Goal: Task Accomplishment & Management: Manage account settings

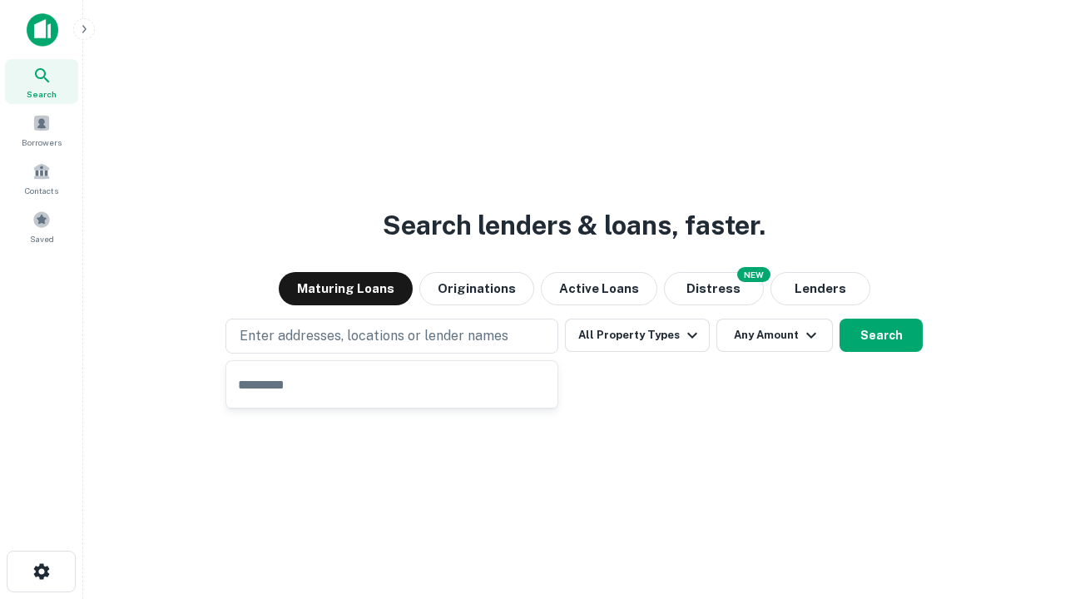
type input "**********"
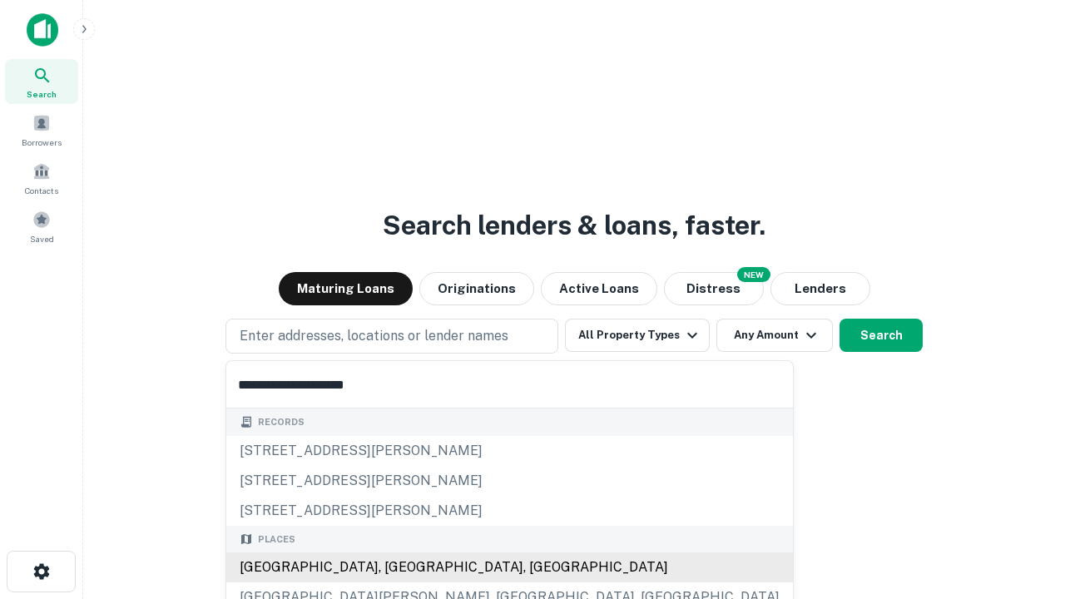
click at [398, 568] on div "[GEOGRAPHIC_DATA], [GEOGRAPHIC_DATA], [GEOGRAPHIC_DATA]" at bounding box center [509, 568] width 567 height 30
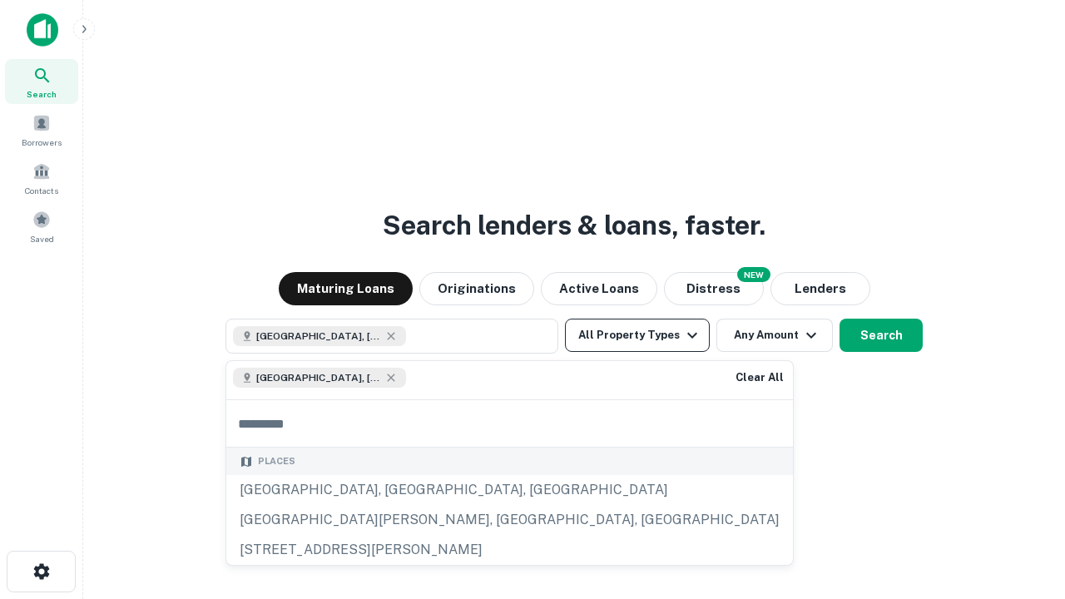
click at [637, 335] on button "All Property Types" at bounding box center [637, 335] width 145 height 33
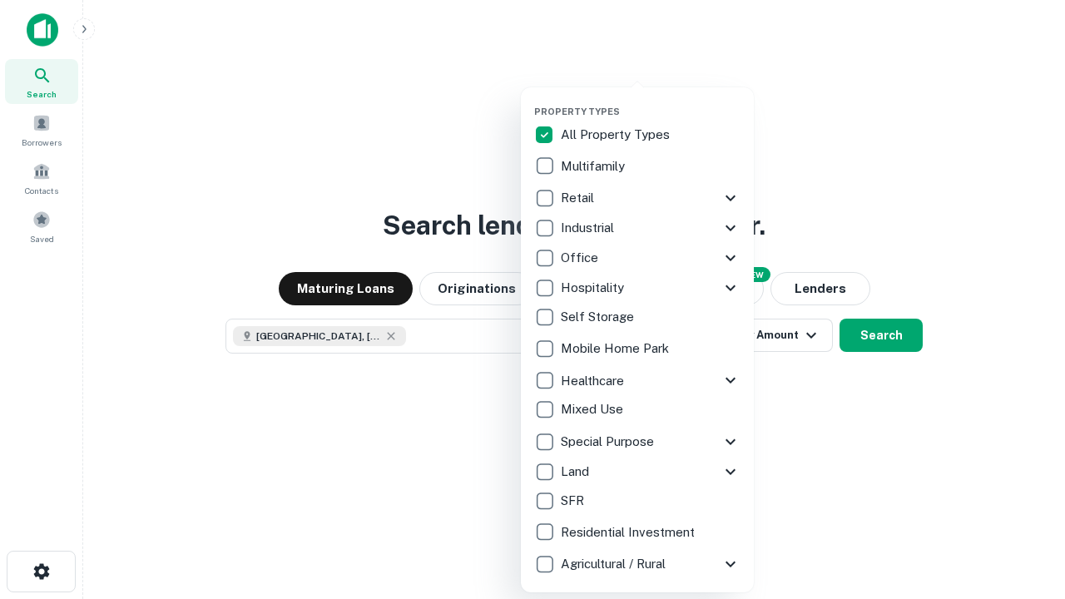
click at [651, 101] on button "button" at bounding box center [650, 101] width 233 height 1
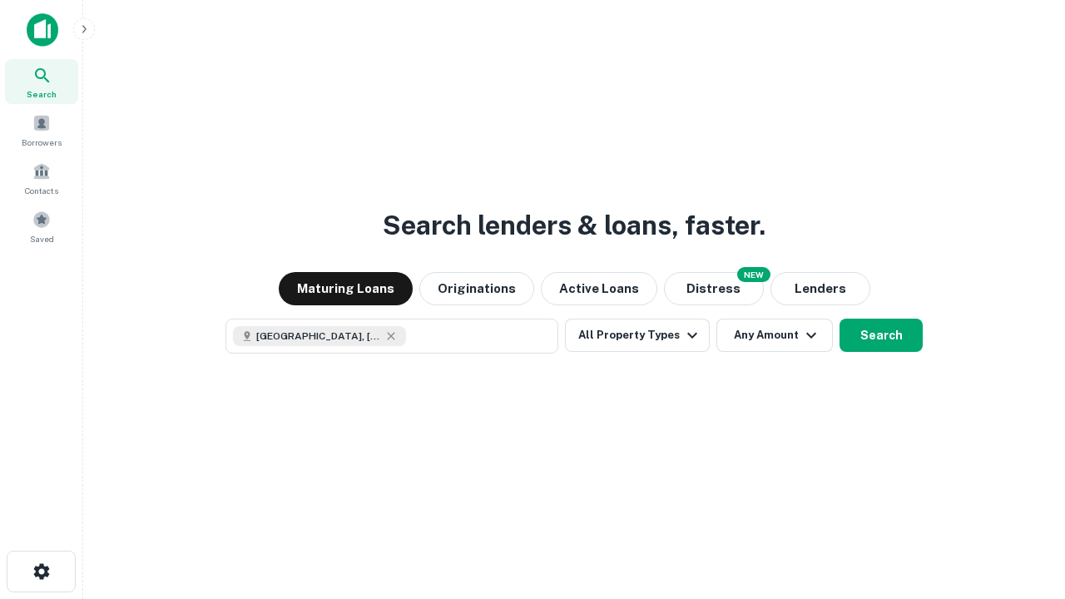
scroll to position [27, 0]
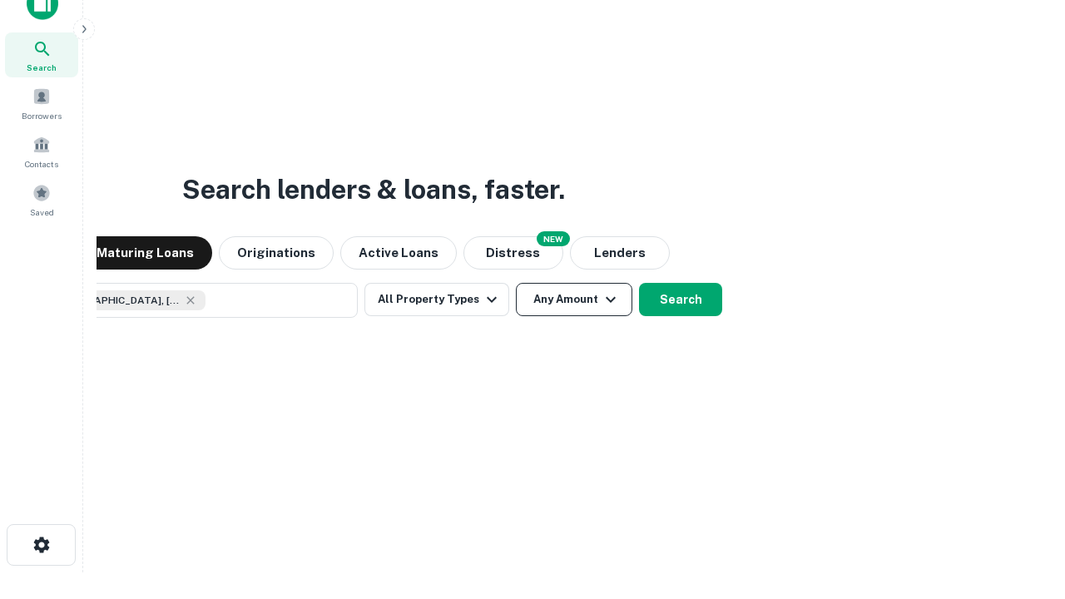
click at [516, 283] on button "Any Amount" at bounding box center [574, 299] width 117 height 33
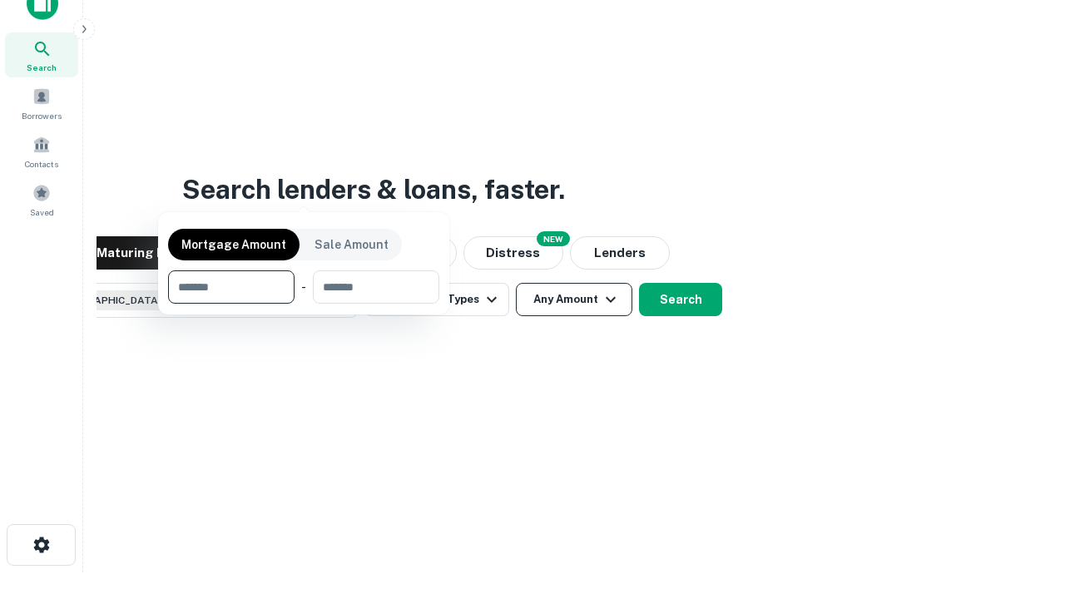
scroll to position [120, 471]
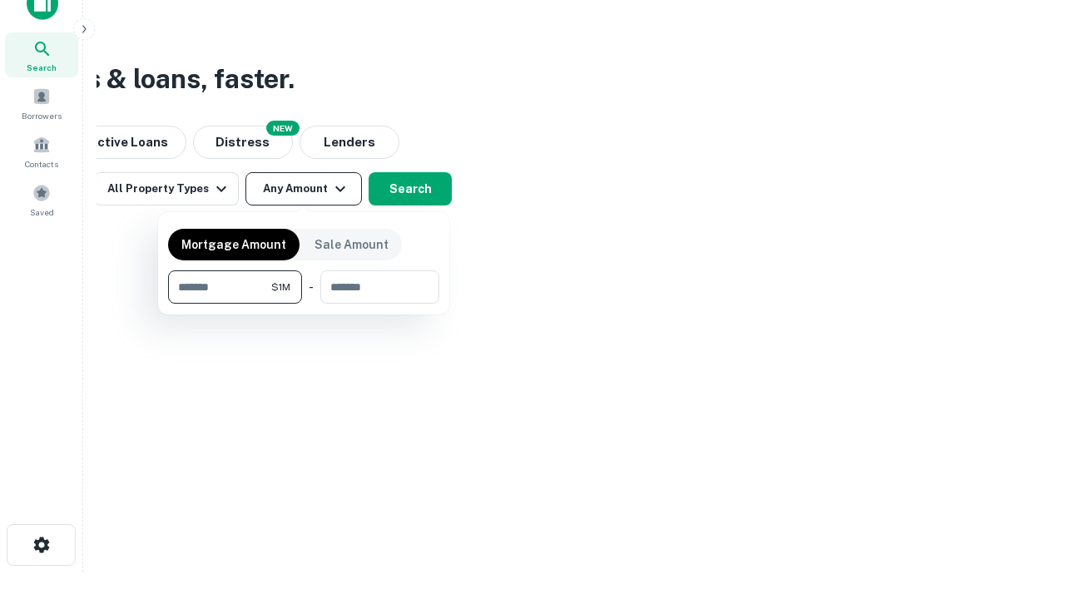
type input "*******"
click at [304, 304] on button "button" at bounding box center [303, 304] width 271 height 1
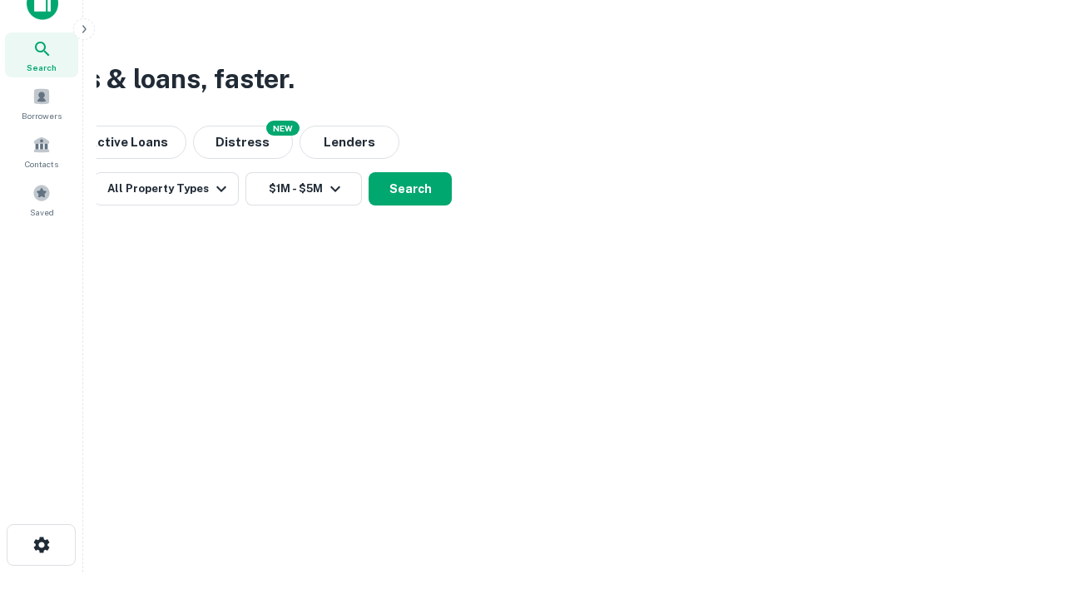
scroll to position [27, 0]
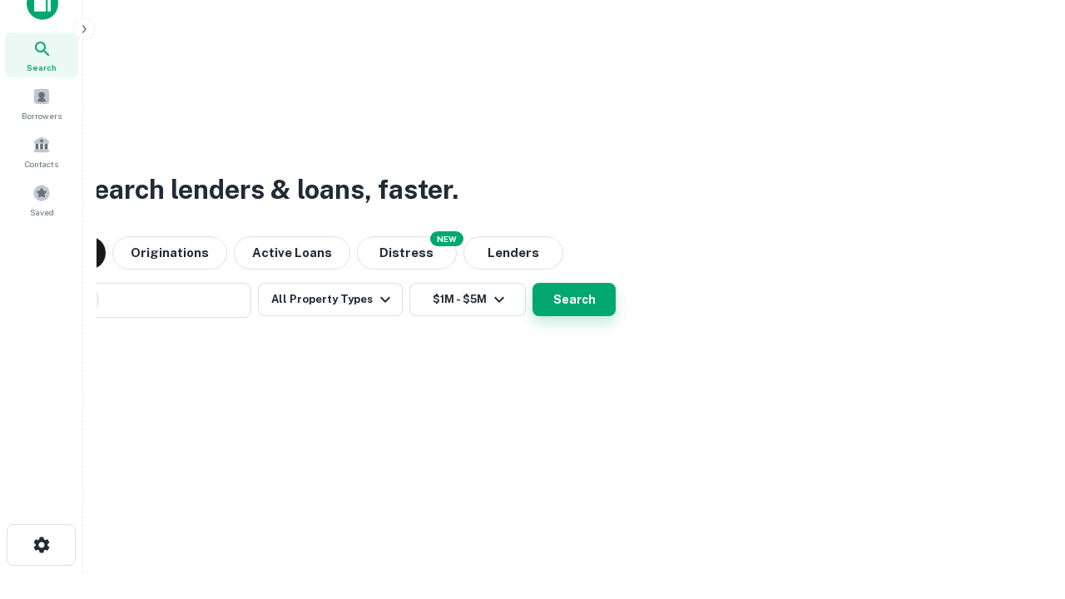
click at [533, 283] on button "Search" at bounding box center [574, 299] width 83 height 33
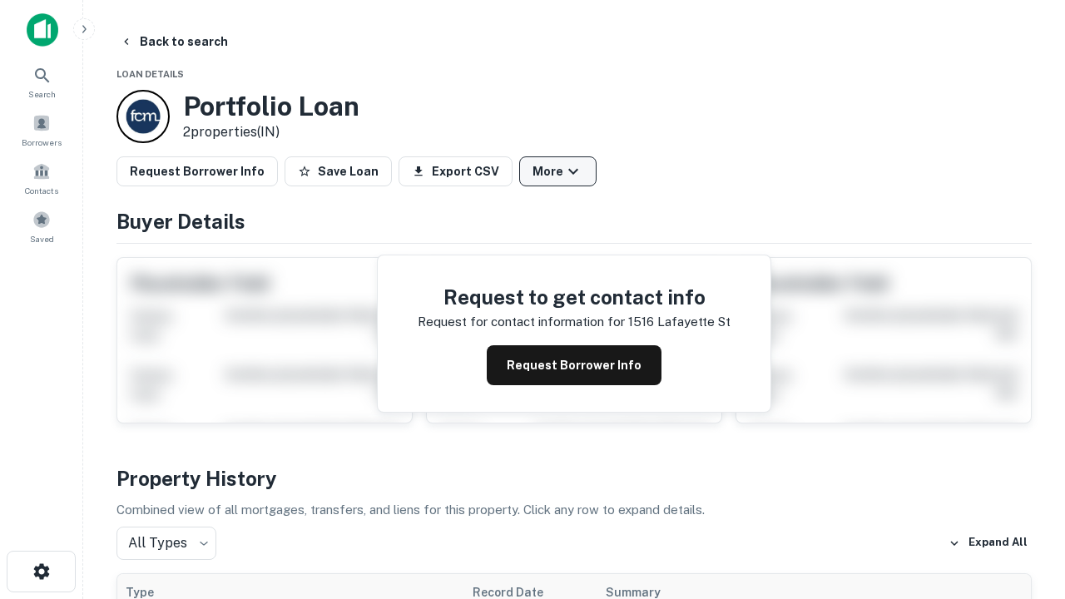
click at [558, 171] on button "More" at bounding box center [557, 171] width 77 height 30
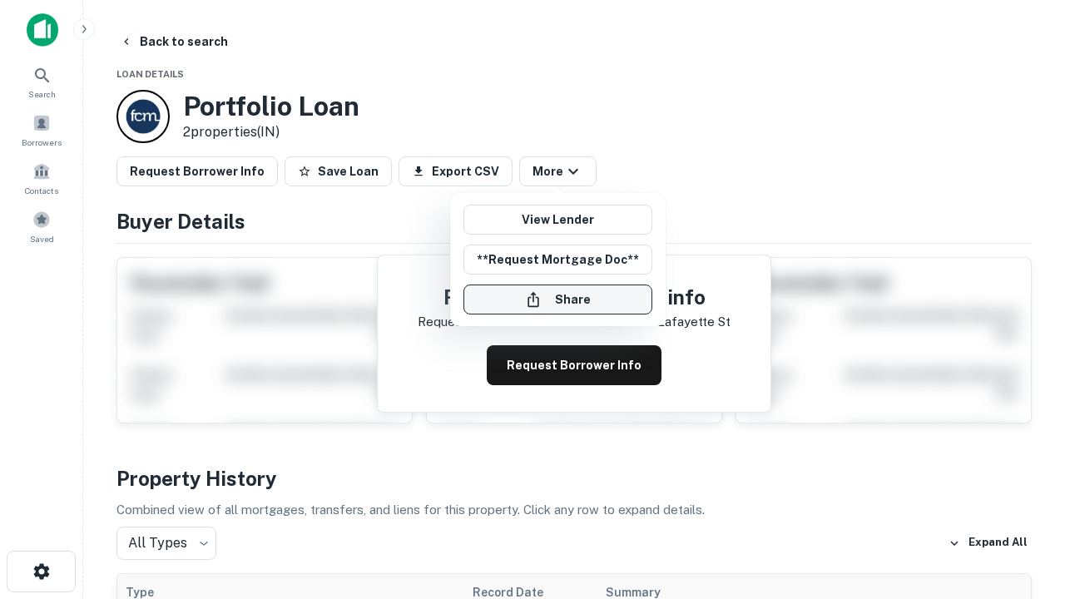
click at [558, 300] on button "Share" at bounding box center [558, 300] width 189 height 30
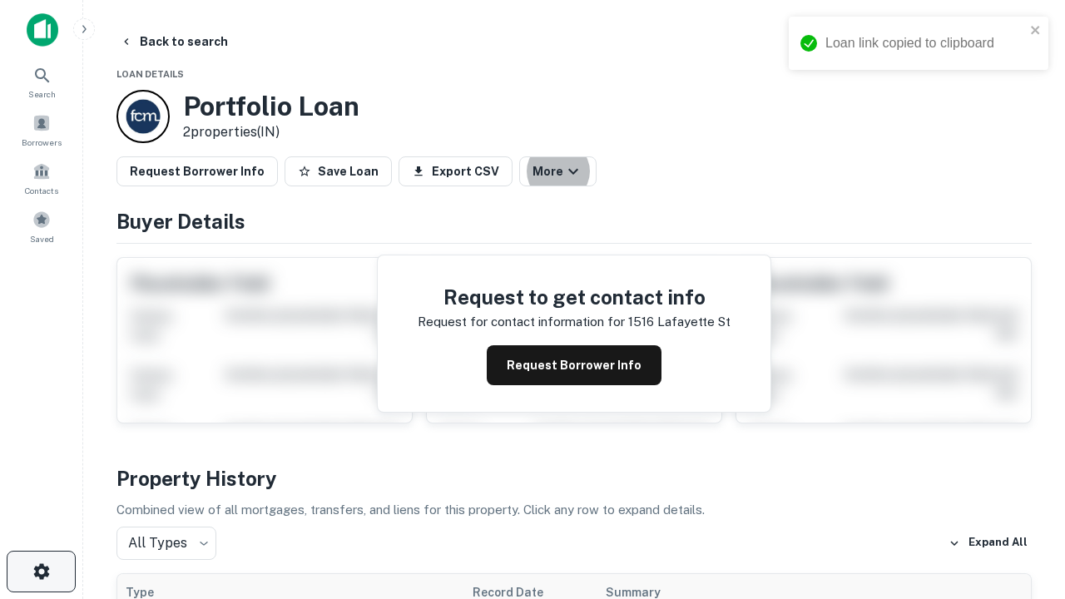
click at [41, 572] on icon "button" at bounding box center [42, 572] width 20 height 20
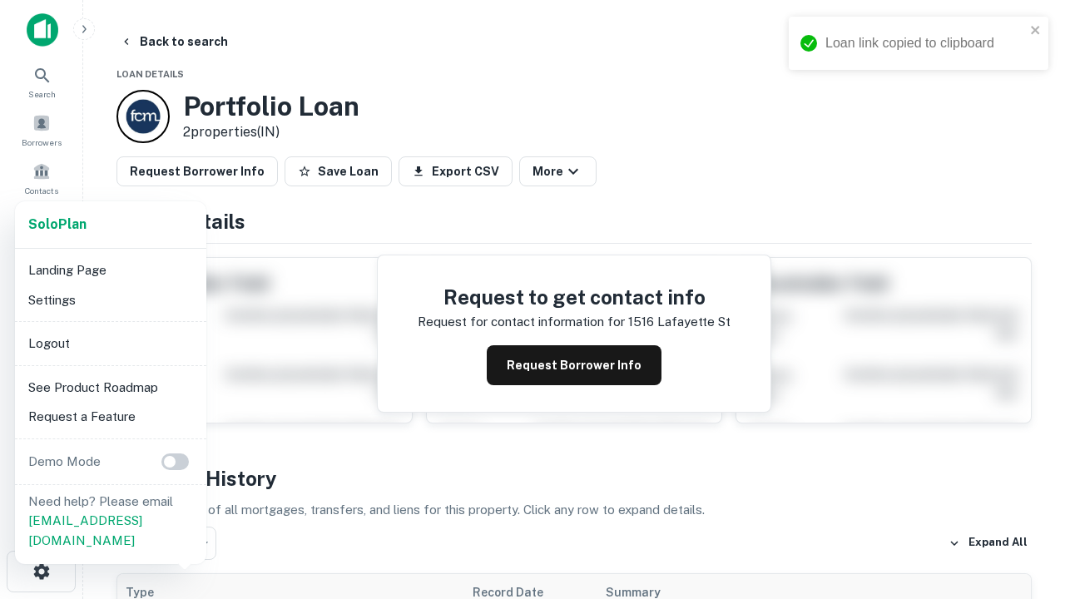
click at [110, 343] on li "Logout" at bounding box center [111, 344] width 178 height 30
